Goal: Navigation & Orientation: Find specific page/section

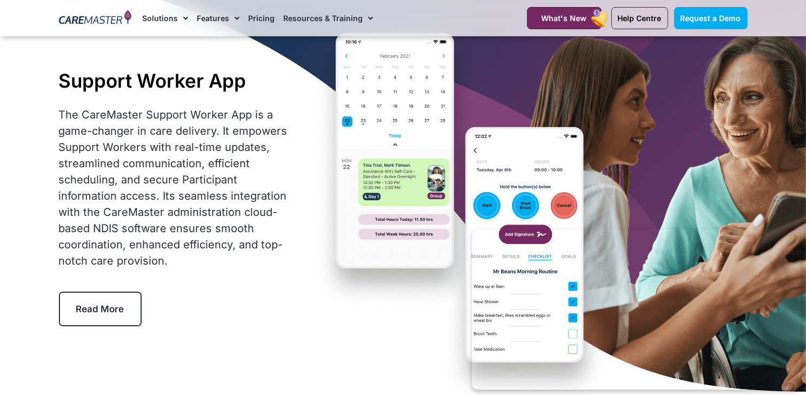
scroll to position [83, 0]
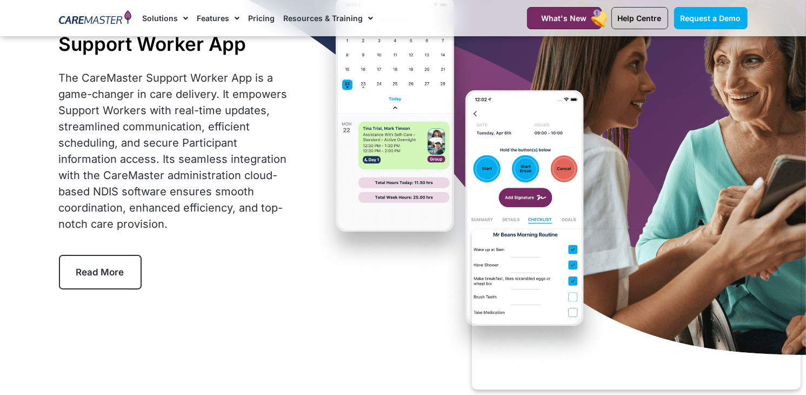
click at [93, 15] on img at bounding box center [95, 18] width 73 height 16
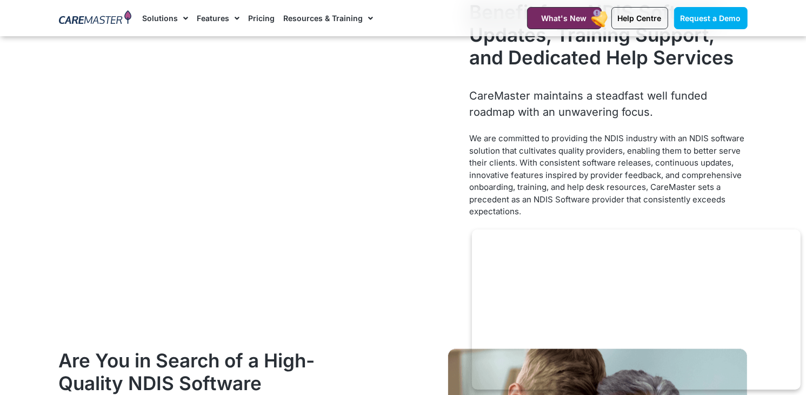
scroll to position [1176, 0]
